Goal: Task Accomplishment & Management: Manage account settings

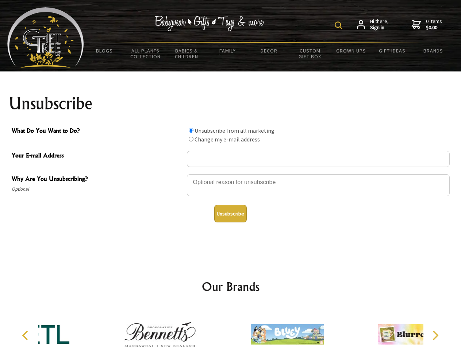
click at [339, 25] on img at bounding box center [338, 25] width 7 height 7
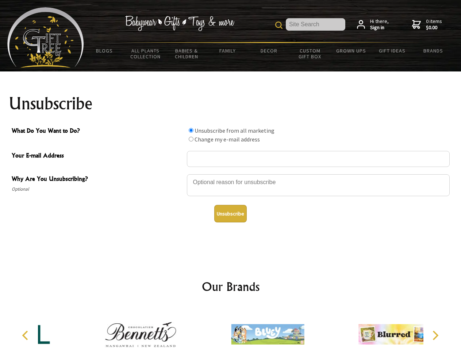
click at [231, 174] on div at bounding box center [318, 187] width 263 height 26
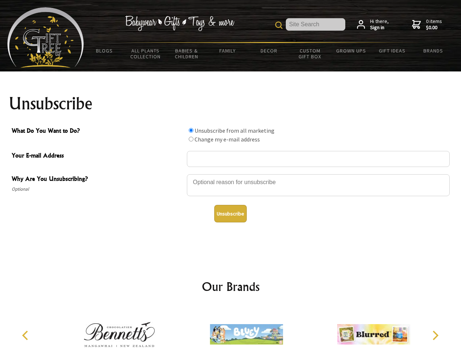
click at [191, 130] on input "What Do You Want to Do?" at bounding box center [191, 130] width 5 height 5
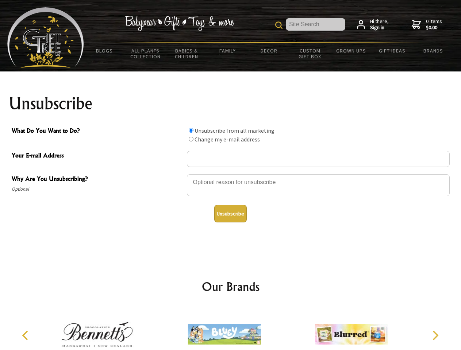
click at [191, 139] on input "What Do You Want to Do?" at bounding box center [191, 139] width 5 height 5
radio input "true"
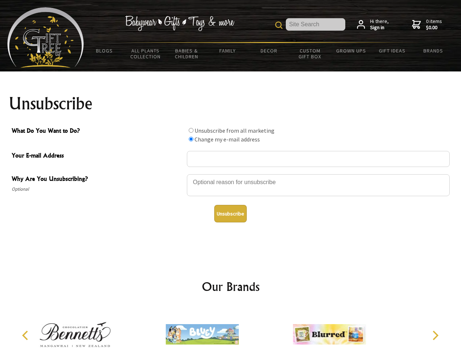
click at [230, 214] on button "Unsubscribe" at bounding box center [230, 214] width 32 height 18
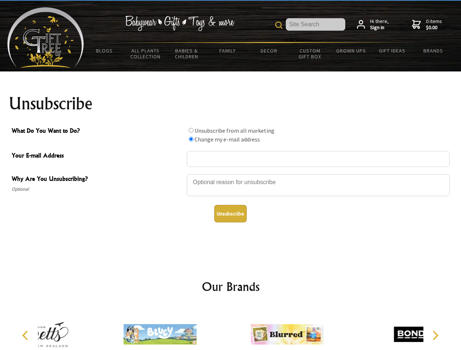
click at [231, 329] on div at bounding box center [287, 335] width 127 height 57
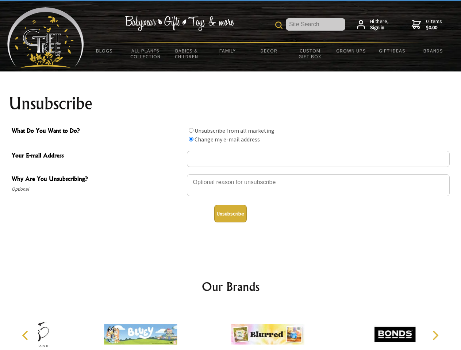
click at [26, 336] on icon "Previous" at bounding box center [25, 335] width 9 height 9
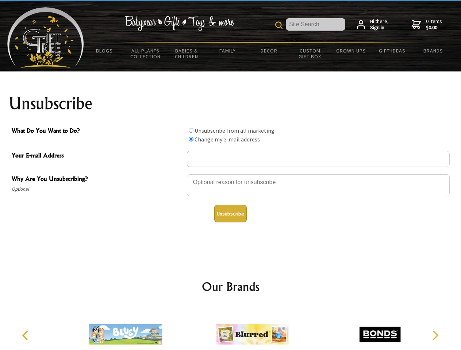
click at [435, 336] on icon "Next" at bounding box center [434, 335] width 9 height 9
